Goal: Find specific page/section: Find specific page/section

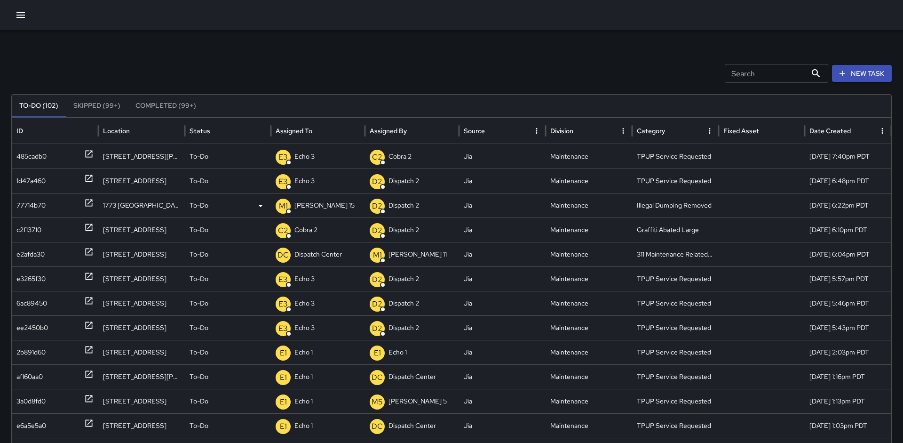
scroll to position [25, 0]
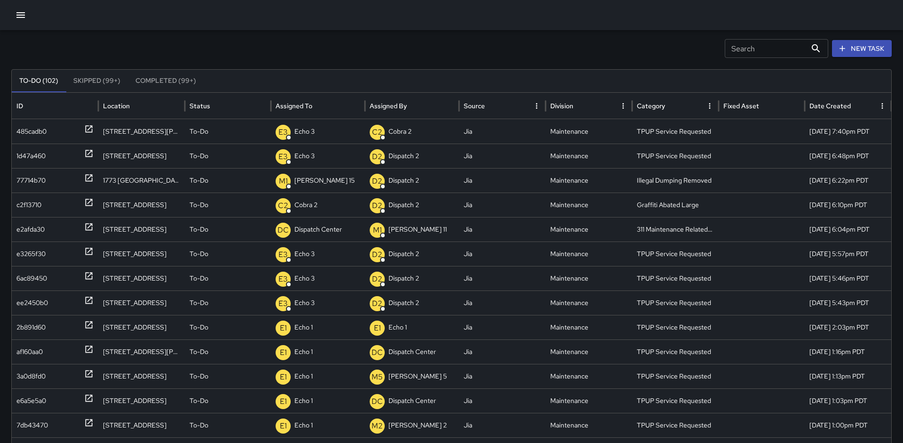
click at [16, 15] on icon "button" at bounding box center [20, 14] width 11 height 11
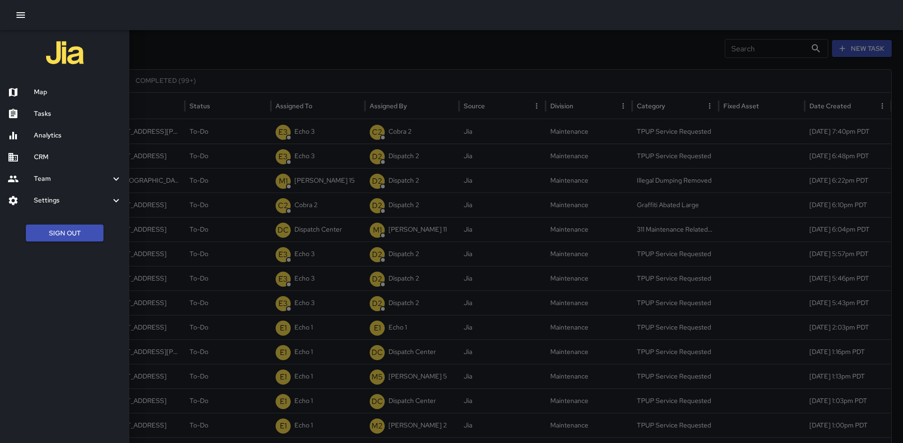
click at [67, 93] on h6 "Map" at bounding box center [78, 92] width 88 height 10
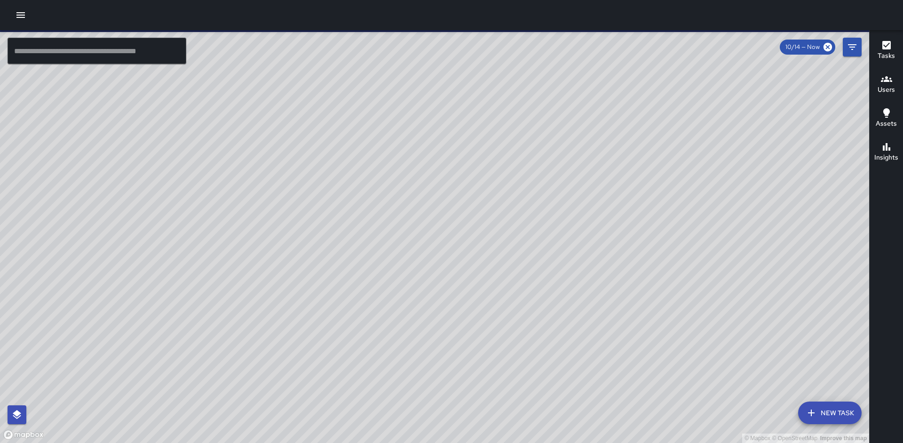
click at [131, 53] on input "text" at bounding box center [97, 51] width 179 height 26
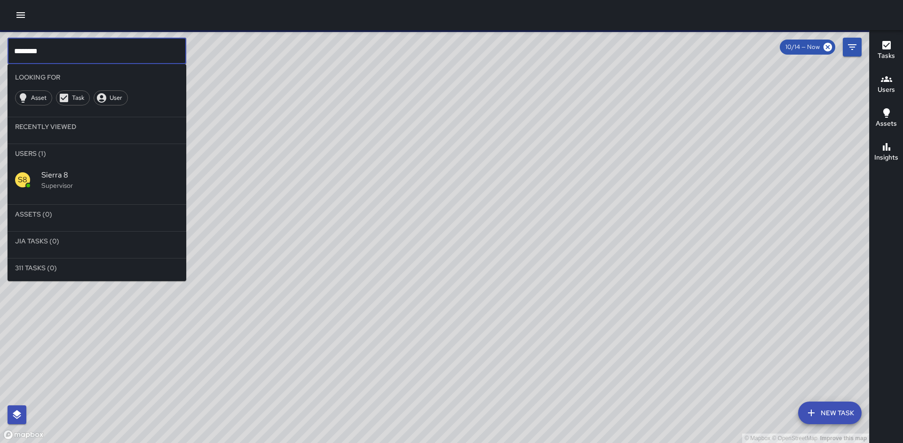
click at [126, 171] on span "Sierra 8" at bounding box center [109, 174] width 137 height 11
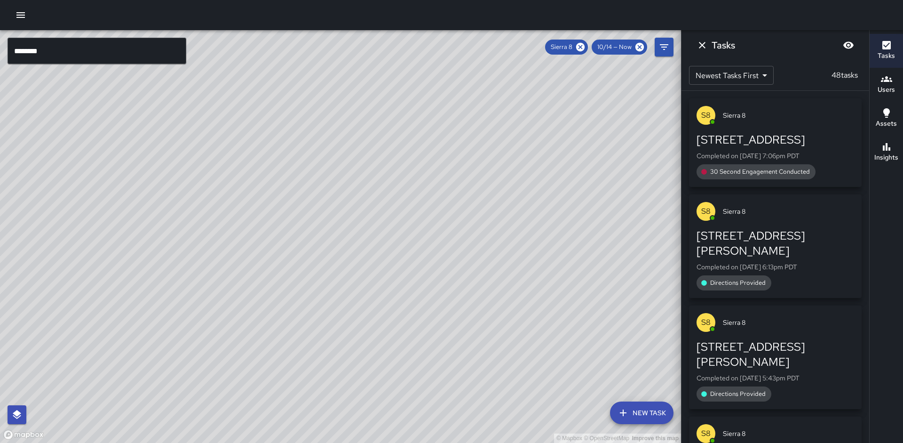
drag, startPoint x: 207, startPoint y: 164, endPoint x: 75, endPoint y: 196, distance: 136.0
click at [69, 196] on div "© Mapbox © OpenStreetMap Improve this map" at bounding box center [340, 236] width 681 height 412
click at [889, 158] on h6 "Insights" at bounding box center [886, 157] width 24 height 10
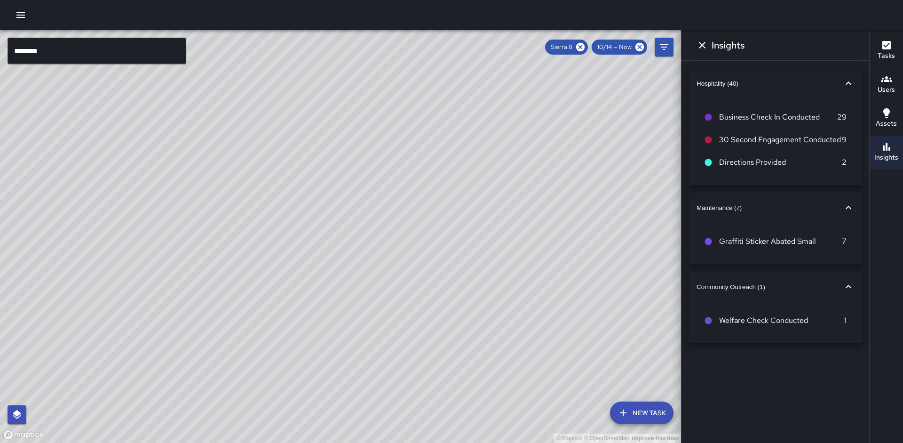
drag, startPoint x: 452, startPoint y: 308, endPoint x: 564, endPoint y: 276, distance: 116.3
click at [564, 276] on div "© Mapbox © OpenStreetMap Improve this map" at bounding box center [340, 236] width 681 height 412
drag, startPoint x: 209, startPoint y: 232, endPoint x: 326, endPoint y: 233, distance: 117.1
click at [326, 233] on div "© Mapbox © OpenStreetMap Improve this map" at bounding box center [340, 236] width 681 height 412
drag, startPoint x: 384, startPoint y: 254, endPoint x: 314, endPoint y: 222, distance: 77.3
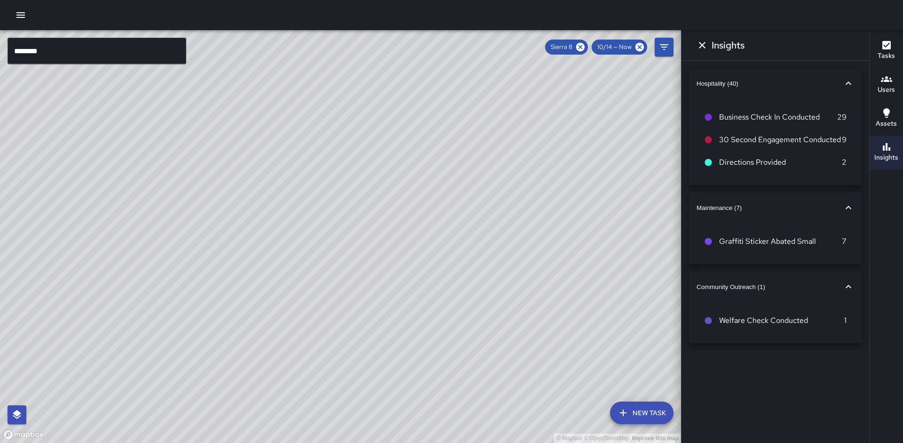
click at [314, 222] on div "© Mapbox © OpenStreetMap Improve this map" at bounding box center [340, 236] width 681 height 412
drag, startPoint x: 337, startPoint y: 213, endPoint x: 303, endPoint y: 257, distance: 56.1
click at [303, 257] on div "© Mapbox © OpenStreetMap Improve this map" at bounding box center [340, 236] width 681 height 412
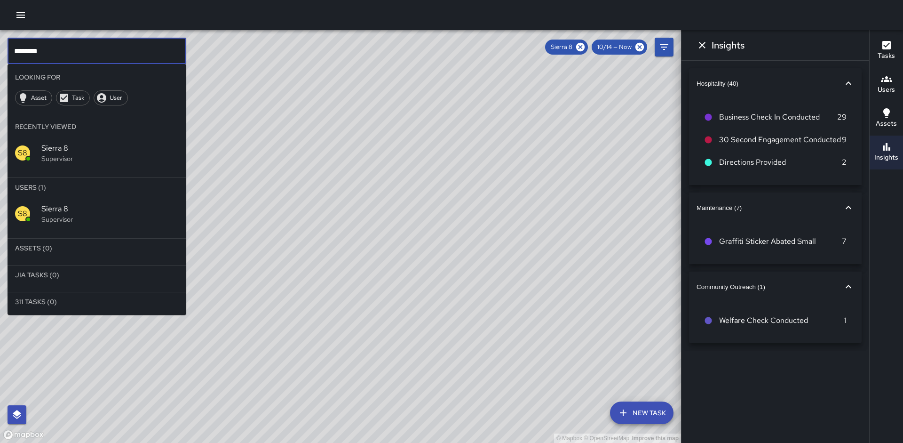
click at [51, 51] on input "********" at bounding box center [97, 51] width 179 height 26
click at [55, 50] on input "********" at bounding box center [97, 51] width 179 height 26
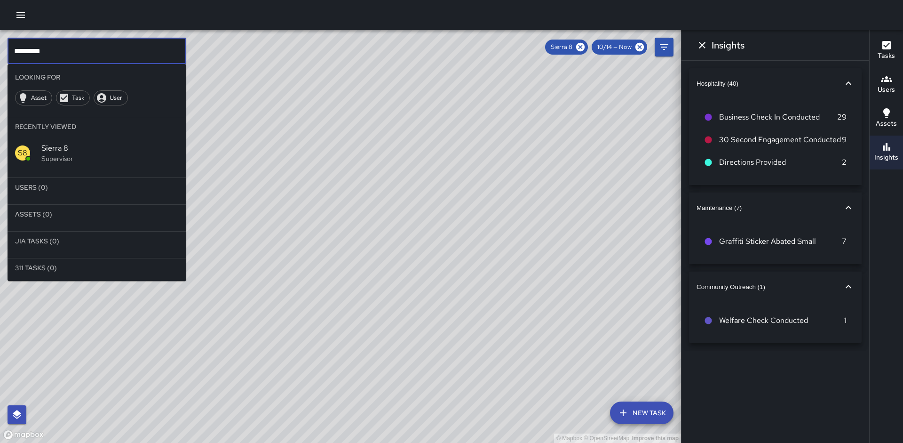
type input "*********"
click at [582, 50] on icon at bounding box center [580, 47] width 8 height 8
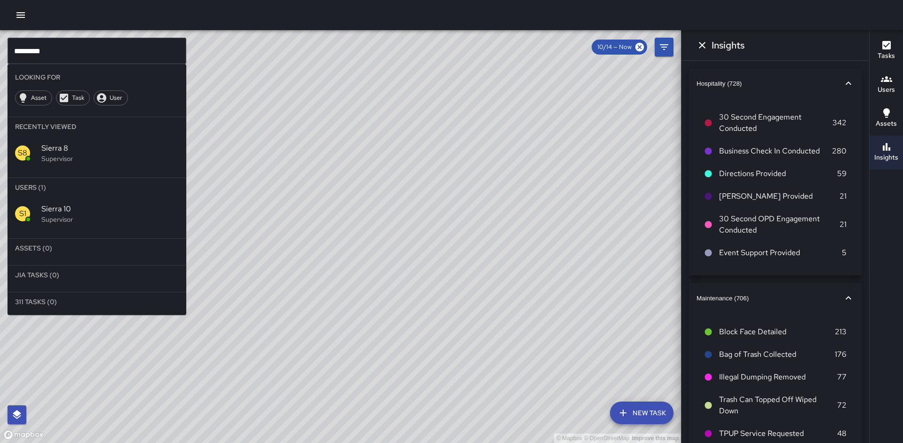
click at [142, 203] on div "S1 Sierra 10 Supervisor" at bounding box center [97, 214] width 179 height 34
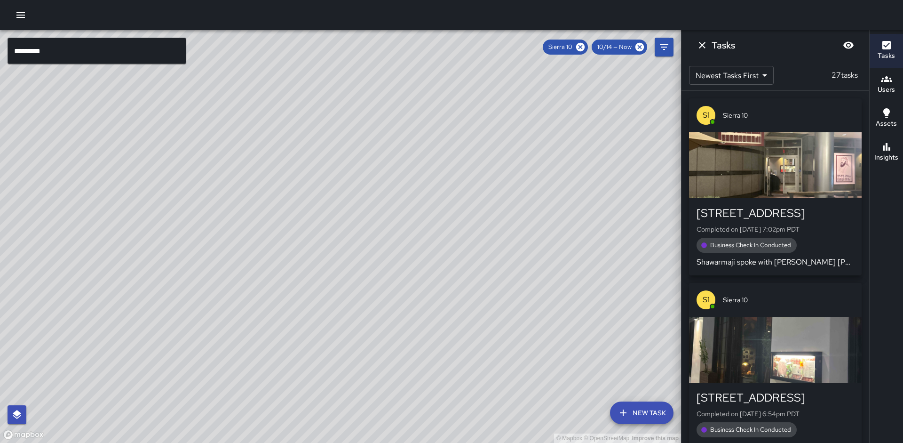
drag, startPoint x: 342, startPoint y: 114, endPoint x: 184, endPoint y: 305, distance: 248.2
click at [184, 305] on div "© Mapbox © OpenStreetMap Improve this map" at bounding box center [340, 236] width 681 height 412
drag, startPoint x: 253, startPoint y: 213, endPoint x: 248, endPoint y: 256, distance: 43.1
click at [248, 256] on div "© Mapbox © OpenStreetMap Improve this map" at bounding box center [340, 236] width 681 height 412
drag, startPoint x: 262, startPoint y: 190, endPoint x: 266, endPoint y: 185, distance: 6.0
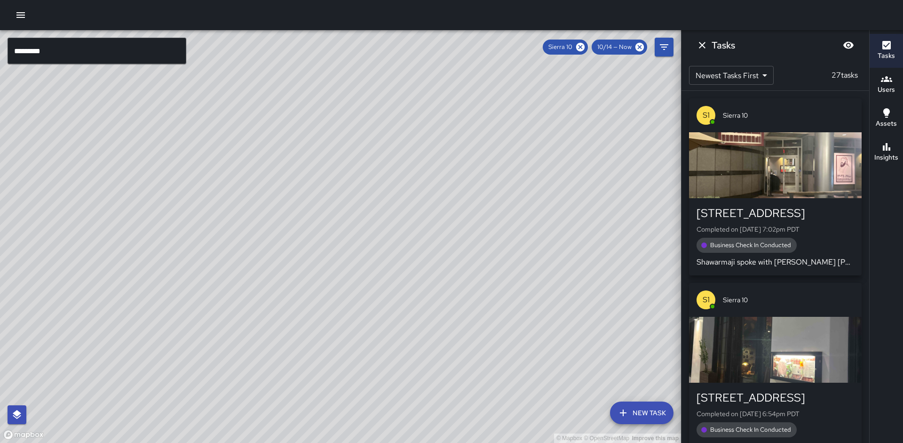
click at [266, 185] on div "© Mapbox © OpenStreetMap Improve this map" at bounding box center [340, 236] width 681 height 412
drag, startPoint x: 293, startPoint y: 179, endPoint x: 280, endPoint y: 183, distance: 14.3
click at [280, 183] on div "© Mapbox © OpenStreetMap Improve this map" at bounding box center [340, 236] width 681 height 412
click at [896, 148] on div "Insights" at bounding box center [886, 152] width 24 height 22
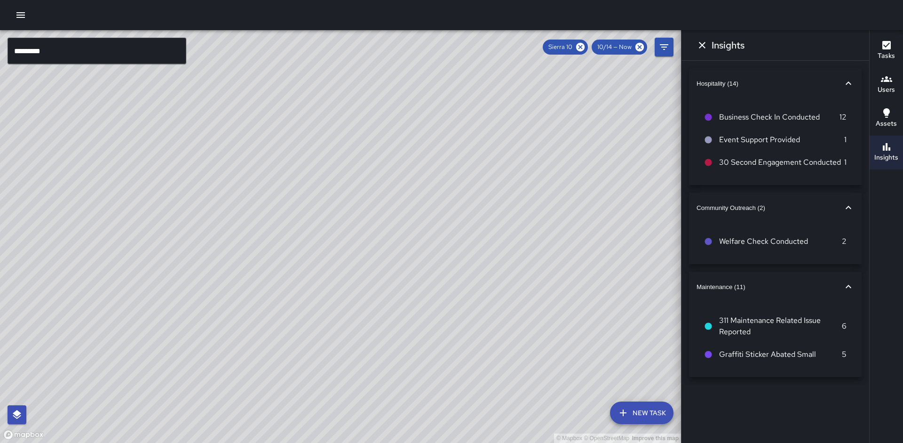
drag, startPoint x: 415, startPoint y: 230, endPoint x: 408, endPoint y: 277, distance: 47.1
click at [408, 277] on div "© Mapbox © OpenStreetMap Improve this map" at bounding box center [340, 236] width 681 height 412
drag, startPoint x: 424, startPoint y: 239, endPoint x: 398, endPoint y: 296, distance: 62.5
click at [400, 297] on div "© Mapbox © OpenStreetMap Improve this map" at bounding box center [340, 236] width 681 height 412
click at [301, 330] on div "© Mapbox © OpenStreetMap Improve this map S1 Sierra [GEOGRAPHIC_DATA][STREET_AD…" at bounding box center [340, 236] width 681 height 412
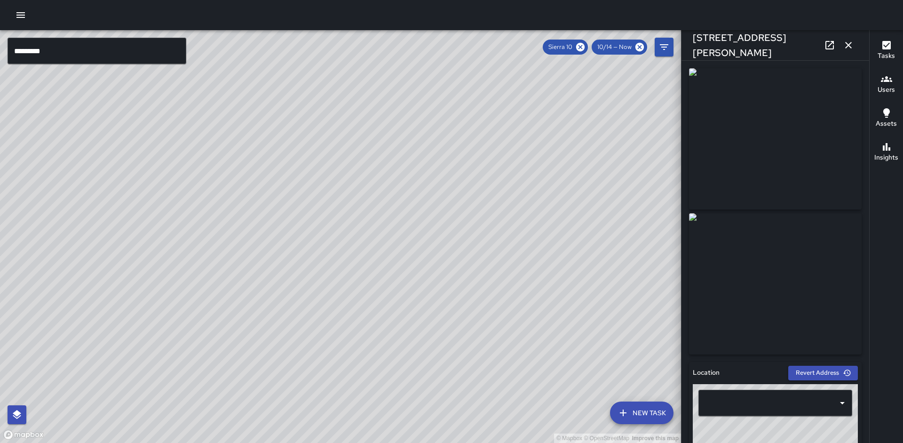
type input "**********"
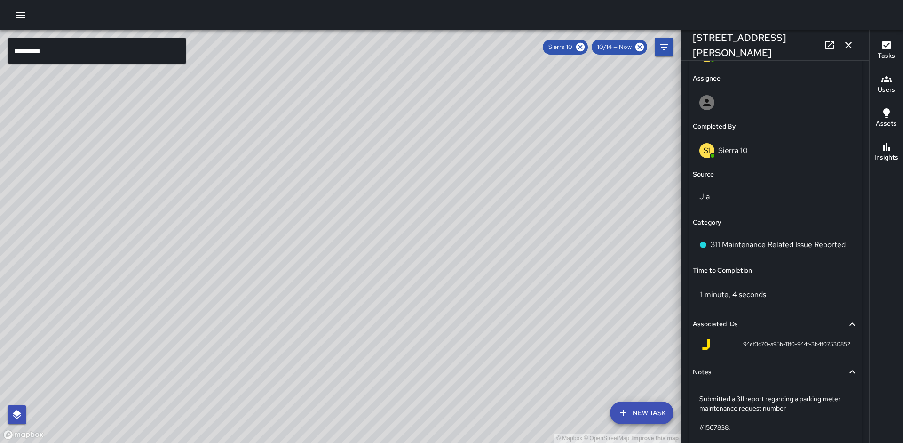
scroll to position [584, 0]
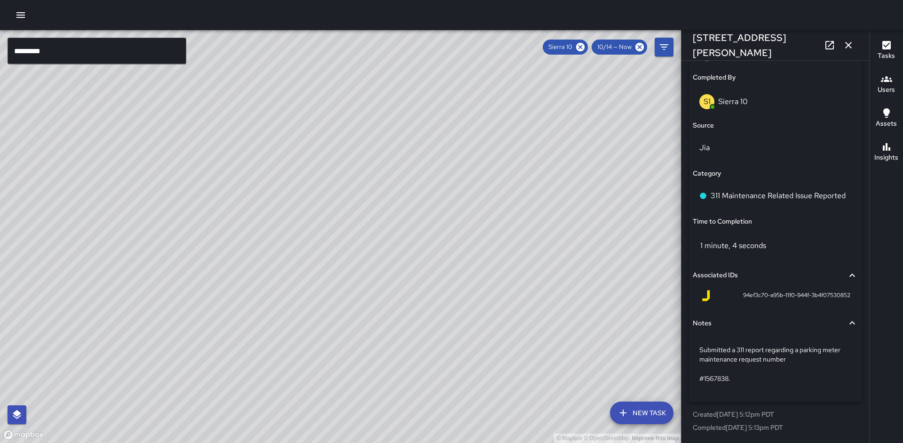
drag, startPoint x: 213, startPoint y: 352, endPoint x: 261, endPoint y: 290, distance: 78.8
click at [261, 290] on div "© Mapbox © OpenStreetMap Improve this map" at bounding box center [340, 236] width 681 height 412
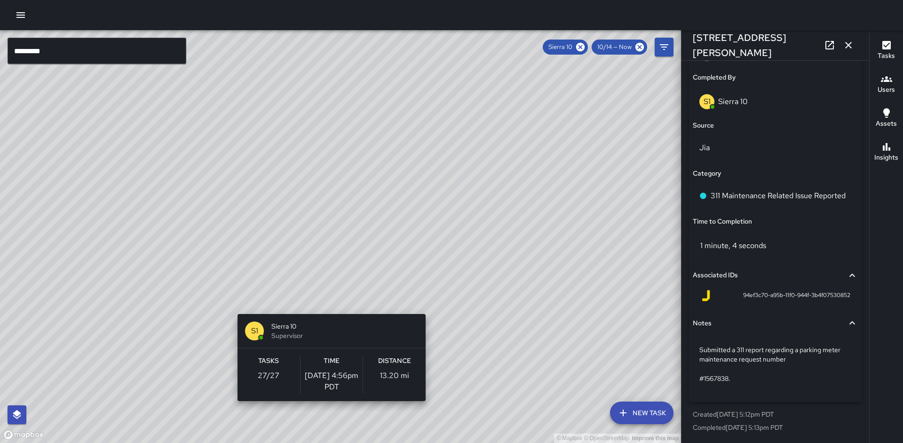
drag, startPoint x: 351, startPoint y: 288, endPoint x: 327, endPoint y: 310, distance: 32.6
click at [327, 308] on div "© Mapbox © OpenStreetMap Improve this map S1 Sierra 10 Supervisor Tasks 27 / 27…" at bounding box center [340, 236] width 681 height 412
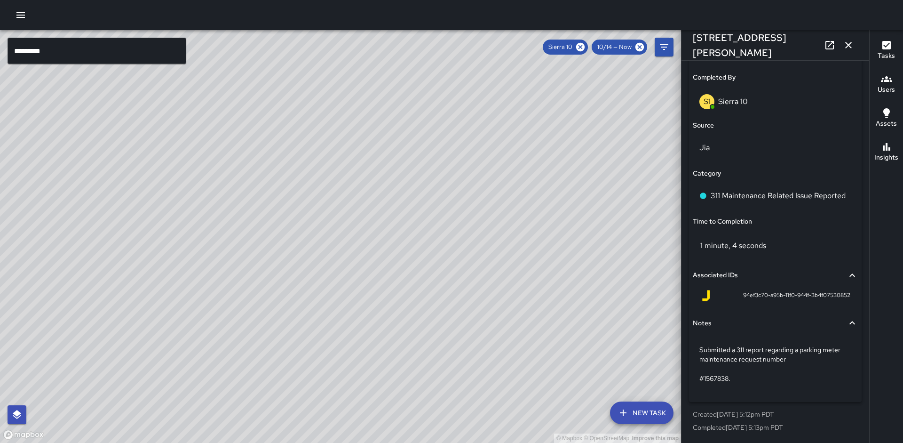
drag, startPoint x: 337, startPoint y: 216, endPoint x: 379, endPoint y: 182, distance: 53.5
click at [379, 182] on div "© Mapbox © OpenStreetMap Improve this map" at bounding box center [340, 236] width 681 height 412
drag, startPoint x: 425, startPoint y: 218, endPoint x: 377, endPoint y: 214, distance: 48.6
click at [377, 214] on div "© Mapbox © OpenStreetMap Improve this map" at bounding box center [340, 236] width 681 height 412
click at [583, 47] on icon at bounding box center [580, 47] width 8 height 8
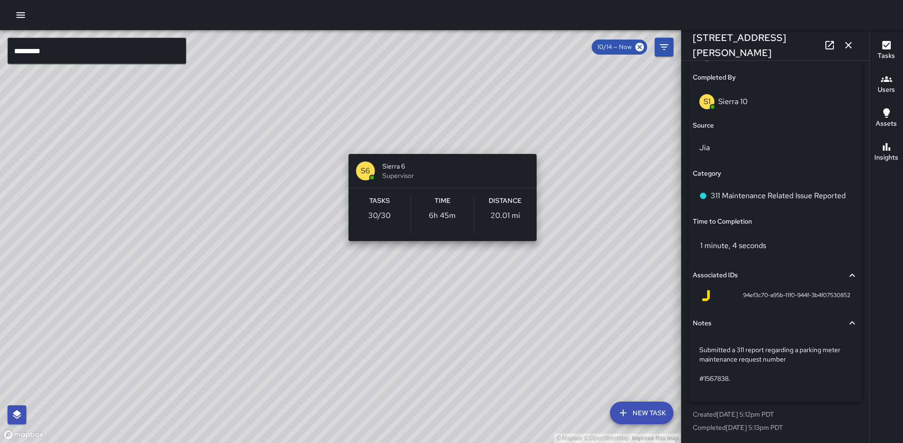
click at [439, 134] on div "© Mapbox © OpenStreetMap Improve this map S6 Sierra 6 Supervisor Tasks 30 / 30 …" at bounding box center [340, 236] width 681 height 412
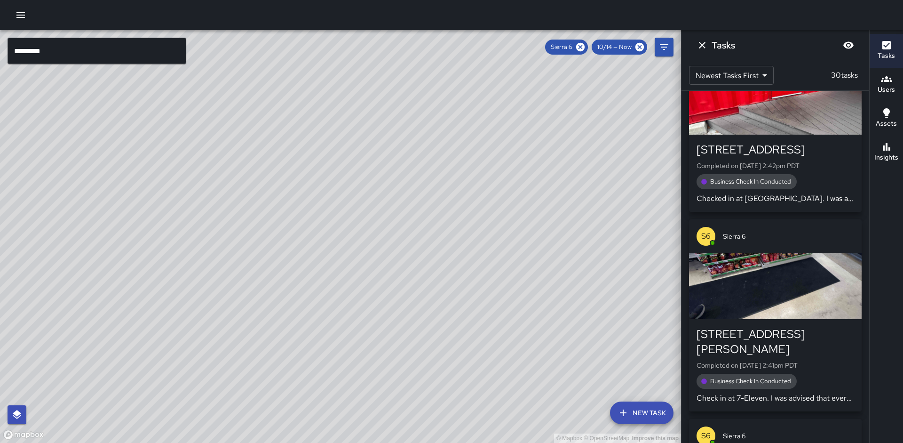
scroll to position [0, 0]
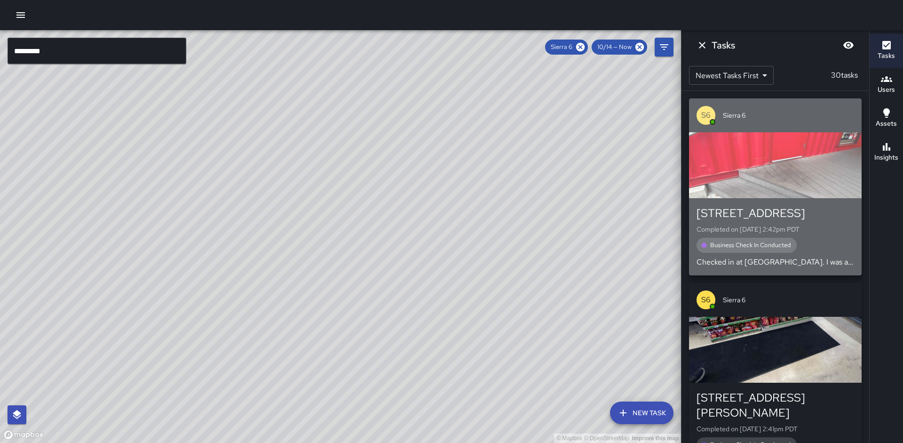
click at [808, 198] on button "S6 [GEOGRAPHIC_DATA][STREET_ADDRESS] Completed on [DATE] 2:42pm PDT Business Ch…" at bounding box center [775, 186] width 173 height 177
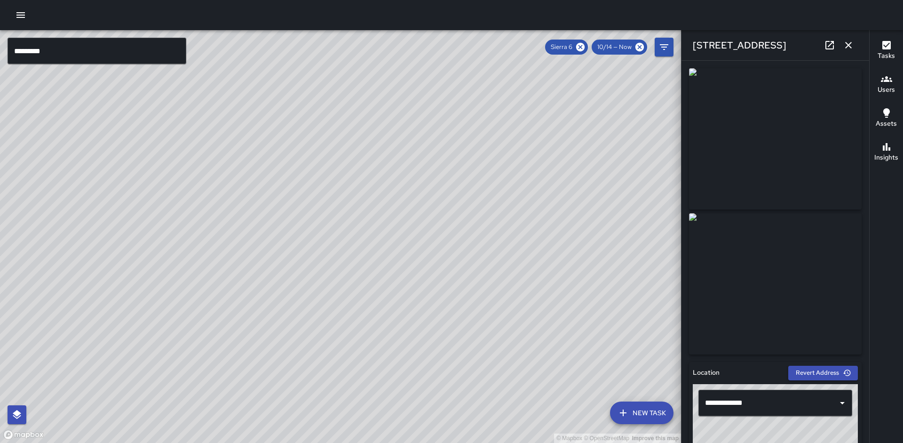
click at [851, 48] on icon "button" at bounding box center [848, 45] width 11 height 11
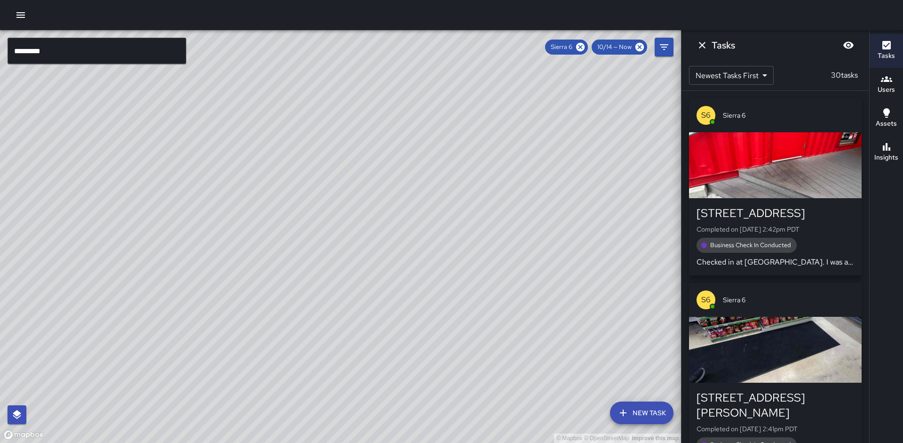
drag, startPoint x: 504, startPoint y: 210, endPoint x: 526, endPoint y: 183, distance: 34.7
click at [526, 183] on div "© Mapbox © OpenStreetMap Improve this map" at bounding box center [340, 236] width 681 height 412
drag, startPoint x: 528, startPoint y: 208, endPoint x: 436, endPoint y: 179, distance: 96.2
click at [481, 179] on div "© Mapbox © OpenStreetMap Improve this map" at bounding box center [340, 236] width 681 height 412
click at [580, 48] on icon at bounding box center [580, 47] width 8 height 8
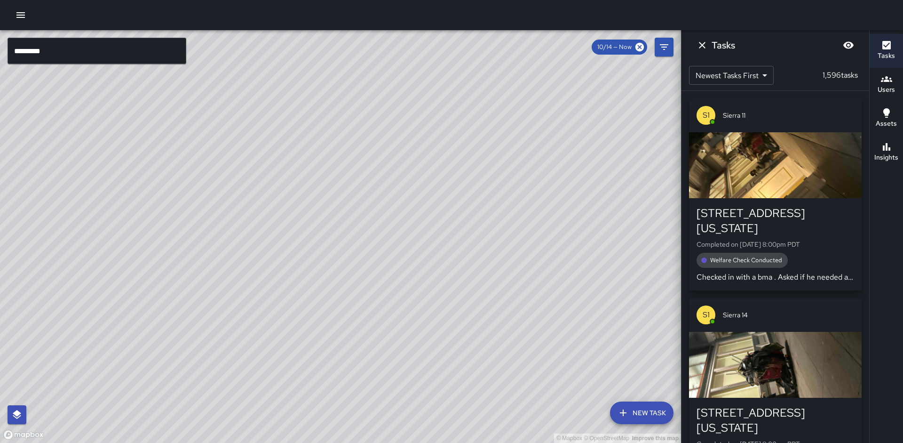
click at [499, 95] on div "© Mapbox © OpenStreetMap Improve this map" at bounding box center [340, 236] width 681 height 412
drag, startPoint x: 293, startPoint y: 46, endPoint x: 514, endPoint y: 174, distance: 254.8
click at [428, 114] on div "© Mapbox © OpenStreetMap Improve this map" at bounding box center [340, 236] width 681 height 412
drag, startPoint x: 593, startPoint y: 180, endPoint x: 577, endPoint y: 169, distance: 19.0
click at [583, 169] on div "© Mapbox © OpenStreetMap Improve this map" at bounding box center [340, 236] width 681 height 412
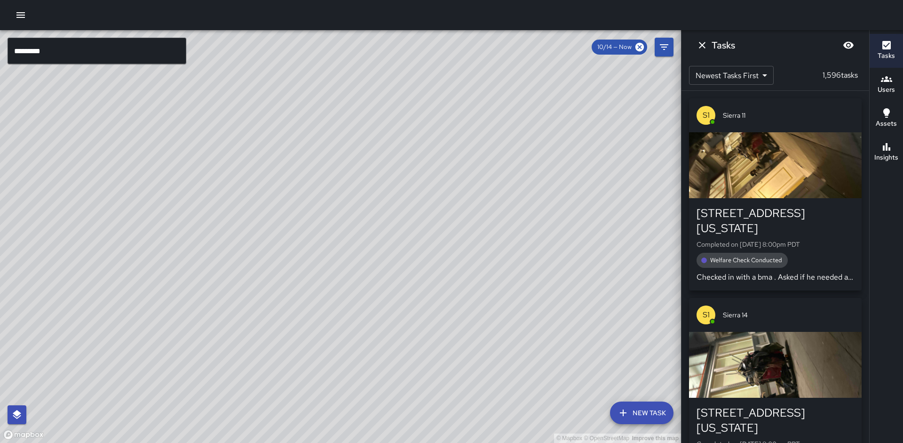
click at [106, 63] on input "*********" at bounding box center [97, 51] width 179 height 26
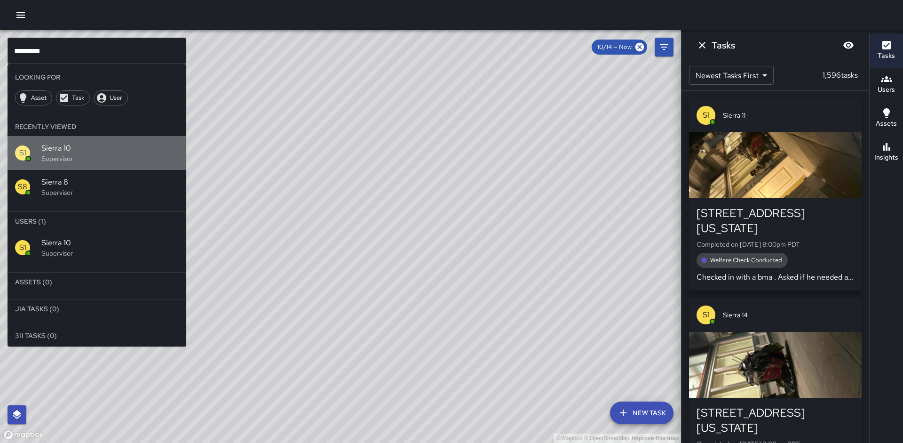
click at [103, 147] on span "Sierra 10" at bounding box center [109, 147] width 137 height 11
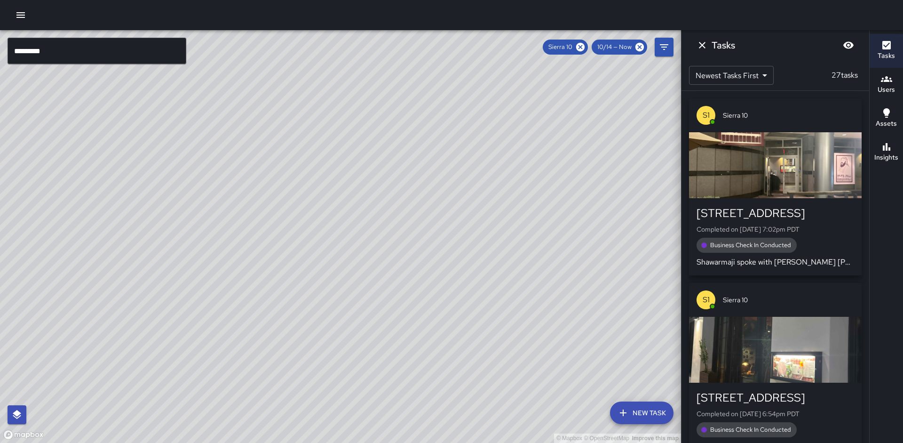
drag, startPoint x: 354, startPoint y: 172, endPoint x: 297, endPoint y: 162, distance: 57.3
click at [297, 162] on div "© Mapbox © OpenStreetMap Improve this map" at bounding box center [340, 236] width 681 height 412
click at [580, 45] on icon at bounding box center [580, 47] width 8 height 8
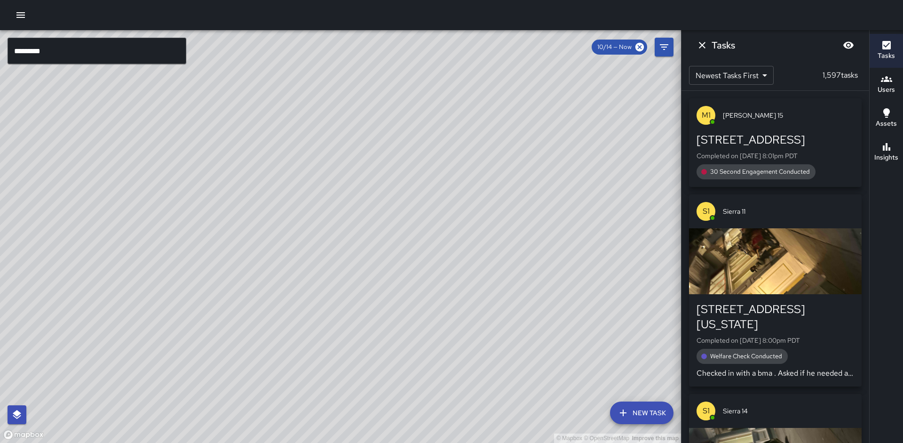
drag, startPoint x: 304, startPoint y: 220, endPoint x: 306, endPoint y: 192, distance: 27.8
click at [306, 192] on div "© Mapbox © OpenStreetMap Improve this map S1 [GEOGRAPHIC_DATA][STREET_ADDRESS] …" at bounding box center [340, 236] width 681 height 412
drag, startPoint x: 299, startPoint y: 196, endPoint x: 317, endPoint y: 192, distance: 18.7
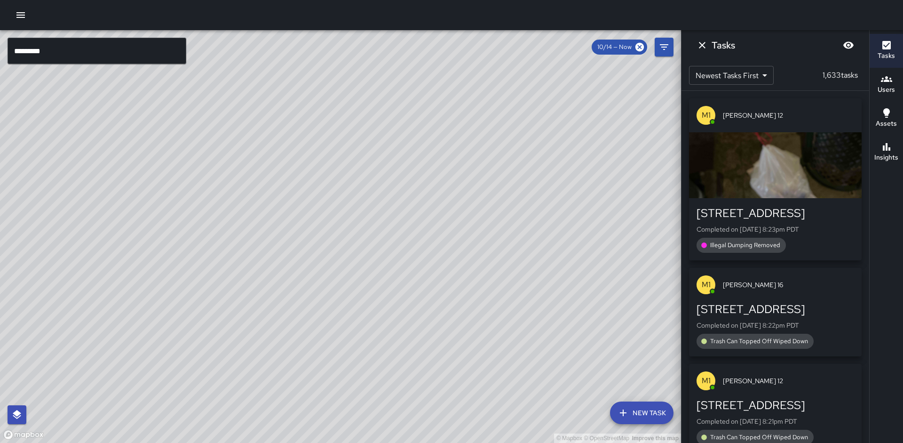
click at [105, 47] on input "*********" at bounding box center [97, 51] width 179 height 26
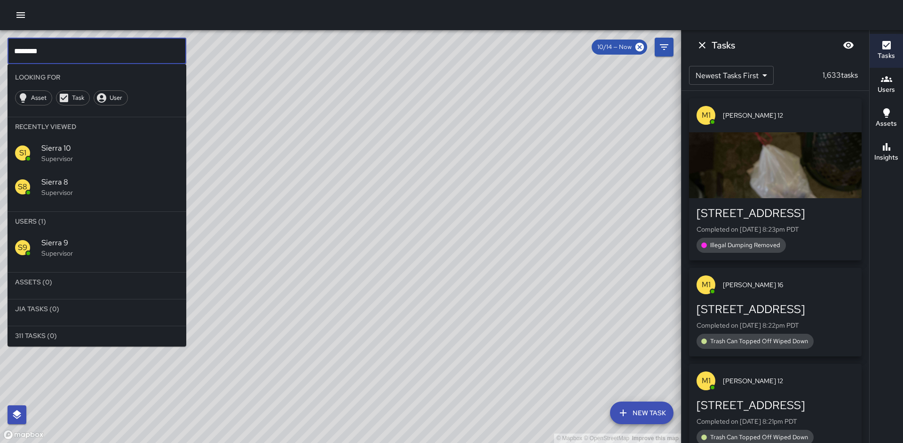
type input "********"
drag, startPoint x: 97, startPoint y: 257, endPoint x: 103, endPoint y: 254, distance: 6.1
click at [97, 256] on p "Supervisor" at bounding box center [109, 252] width 137 height 9
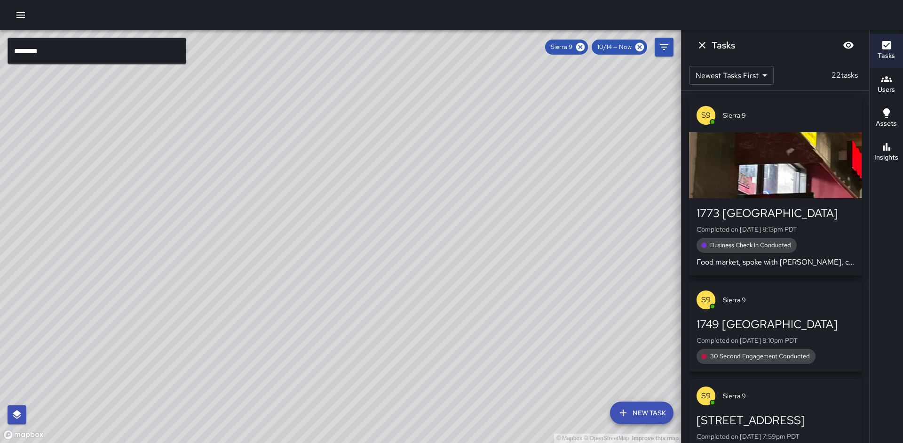
drag, startPoint x: 299, startPoint y: 299, endPoint x: 298, endPoint y: 269, distance: 29.2
click at [298, 269] on div "© Mapbox © OpenStreetMap Improve this map" at bounding box center [340, 236] width 681 height 412
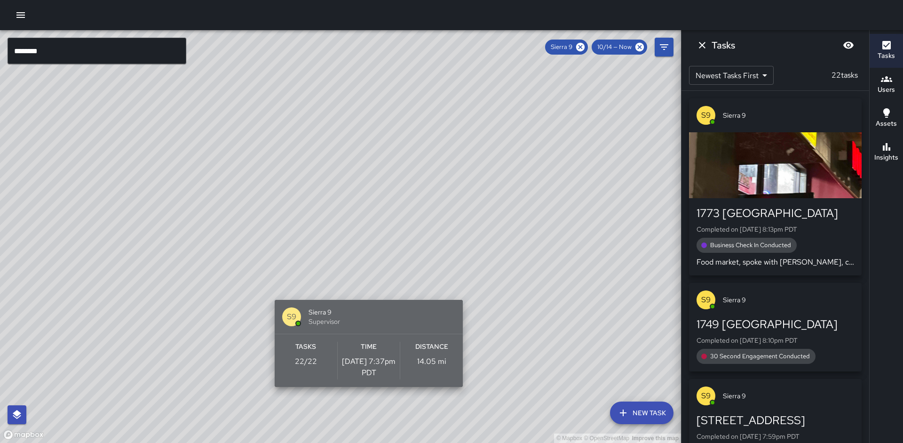
drag, startPoint x: 342, startPoint y: 290, endPoint x: 408, endPoint y: 325, distance: 74.5
click at [392, 331] on div "S9 Sierra 9 Supervisor" at bounding box center [369, 317] width 188 height 34
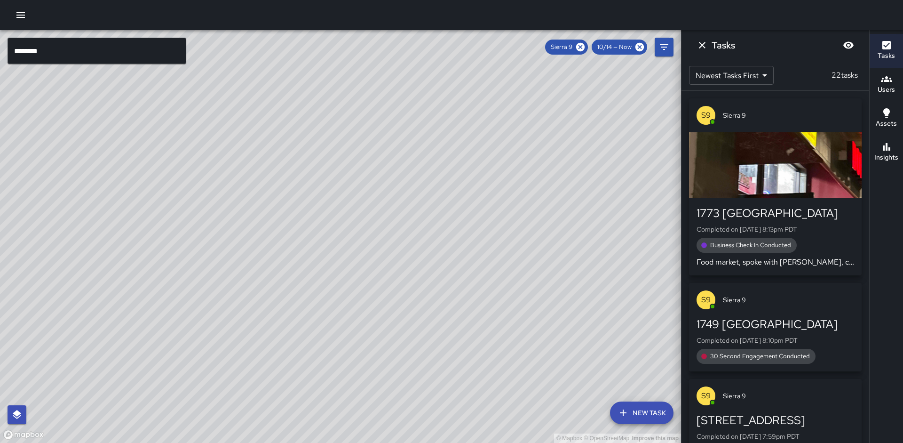
drag, startPoint x: 543, startPoint y: 300, endPoint x: 473, endPoint y: 328, distance: 75.4
click at [541, 300] on div "© Mapbox © OpenStreetMap Improve this map" at bounding box center [340, 236] width 681 height 412
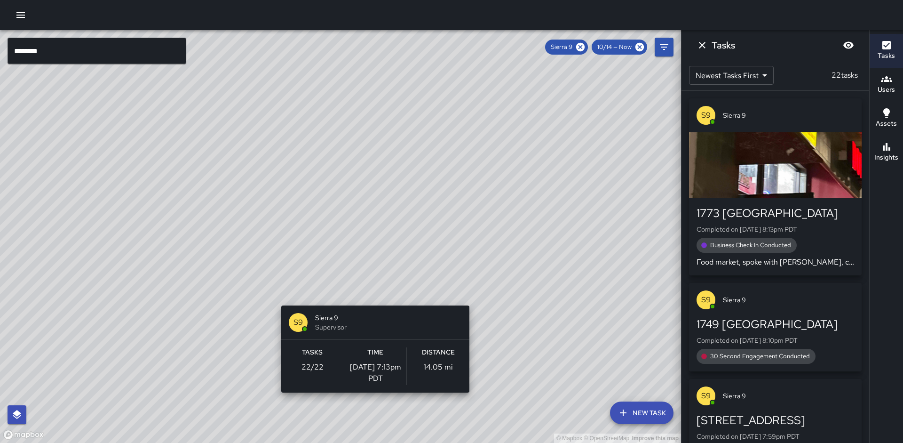
click at [372, 300] on div "© Mapbox © OpenStreetMap Improve this map S9 Sierra 9 Supervisor Tasks 22 / 22 …" at bounding box center [340, 236] width 681 height 412
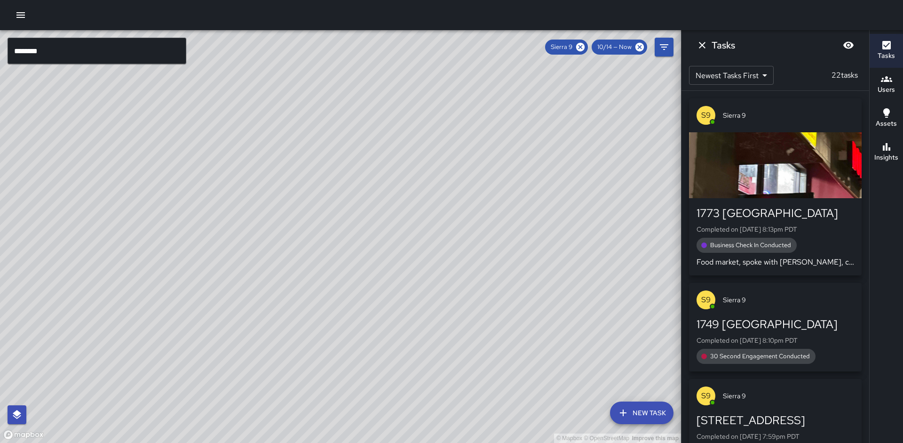
click at [894, 144] on div "Insights" at bounding box center [886, 152] width 24 height 22
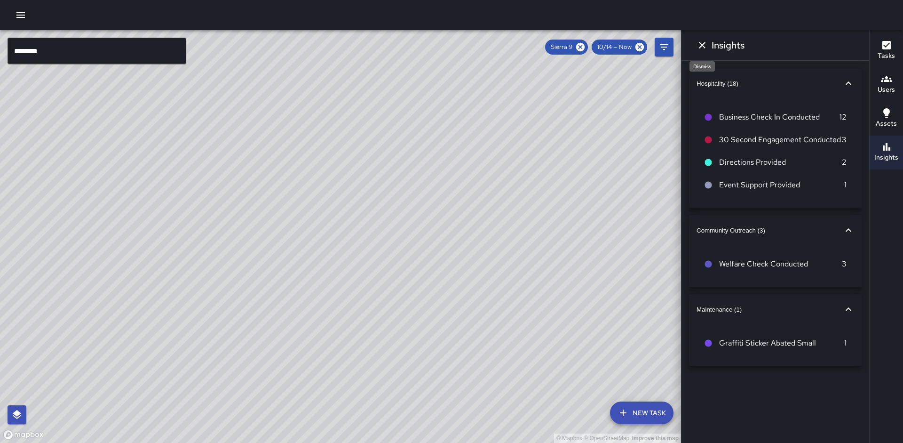
click at [701, 50] on icon "Dismiss" at bounding box center [701, 45] width 11 height 11
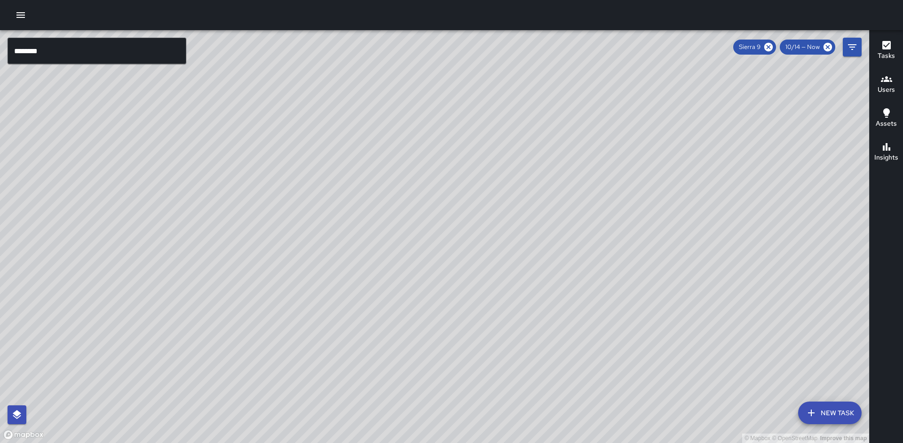
drag, startPoint x: 614, startPoint y: 183, endPoint x: 609, endPoint y: 103, distance: 80.1
click at [609, 103] on div "© Mapbox © OpenStreetMap Improve this map" at bounding box center [434, 236] width 869 height 412
click at [881, 157] on h6 "Insights" at bounding box center [886, 157] width 24 height 10
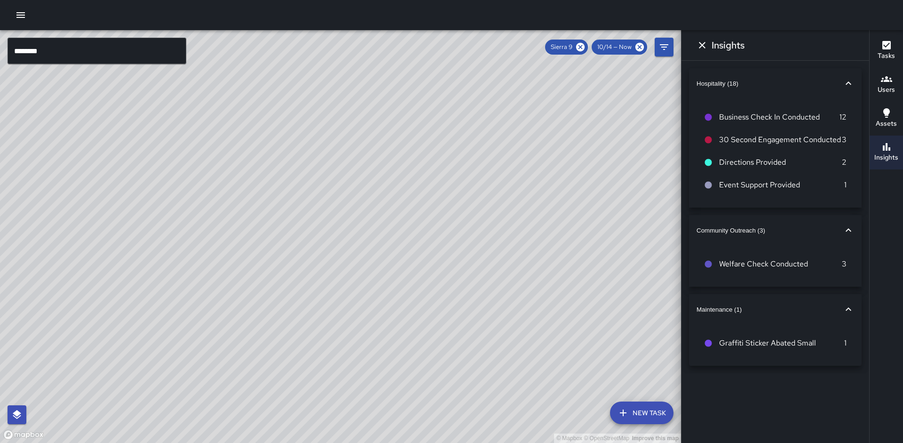
click at [816, 86] on span "Hospitality (18)" at bounding box center [769, 83] width 146 height 7
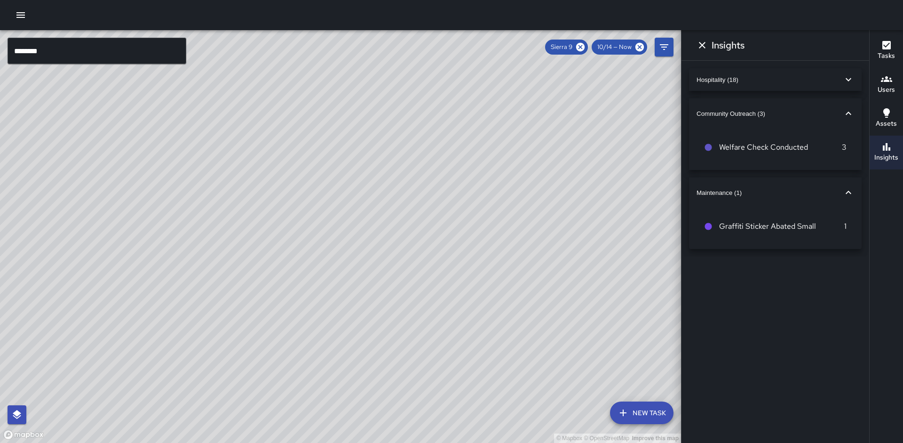
click at [816, 85] on button "Hospitality (18)" at bounding box center [775, 79] width 173 height 23
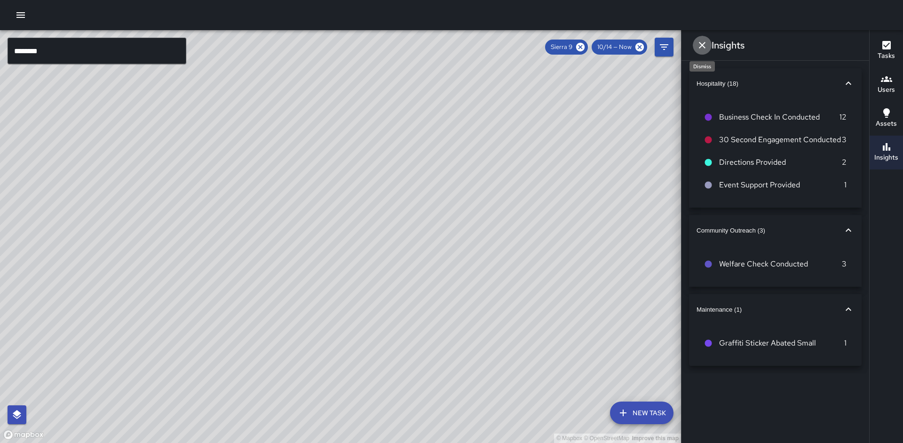
drag, startPoint x: 710, startPoint y: 43, endPoint x: 695, endPoint y: 63, distance: 24.8
click at [710, 43] on button "Dismiss" at bounding box center [702, 45] width 19 height 19
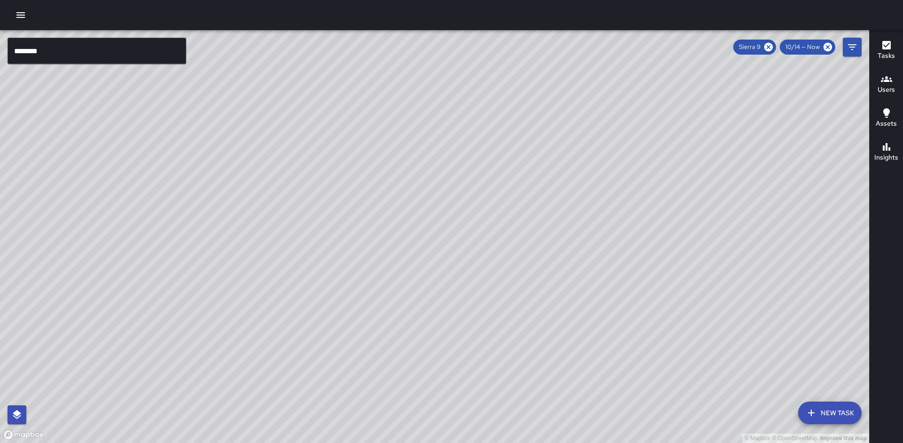
click at [634, 176] on div "© Mapbox © OpenStreetMap Improve this map" at bounding box center [434, 236] width 869 height 412
